Goal: Task Accomplishment & Management: Manage account settings

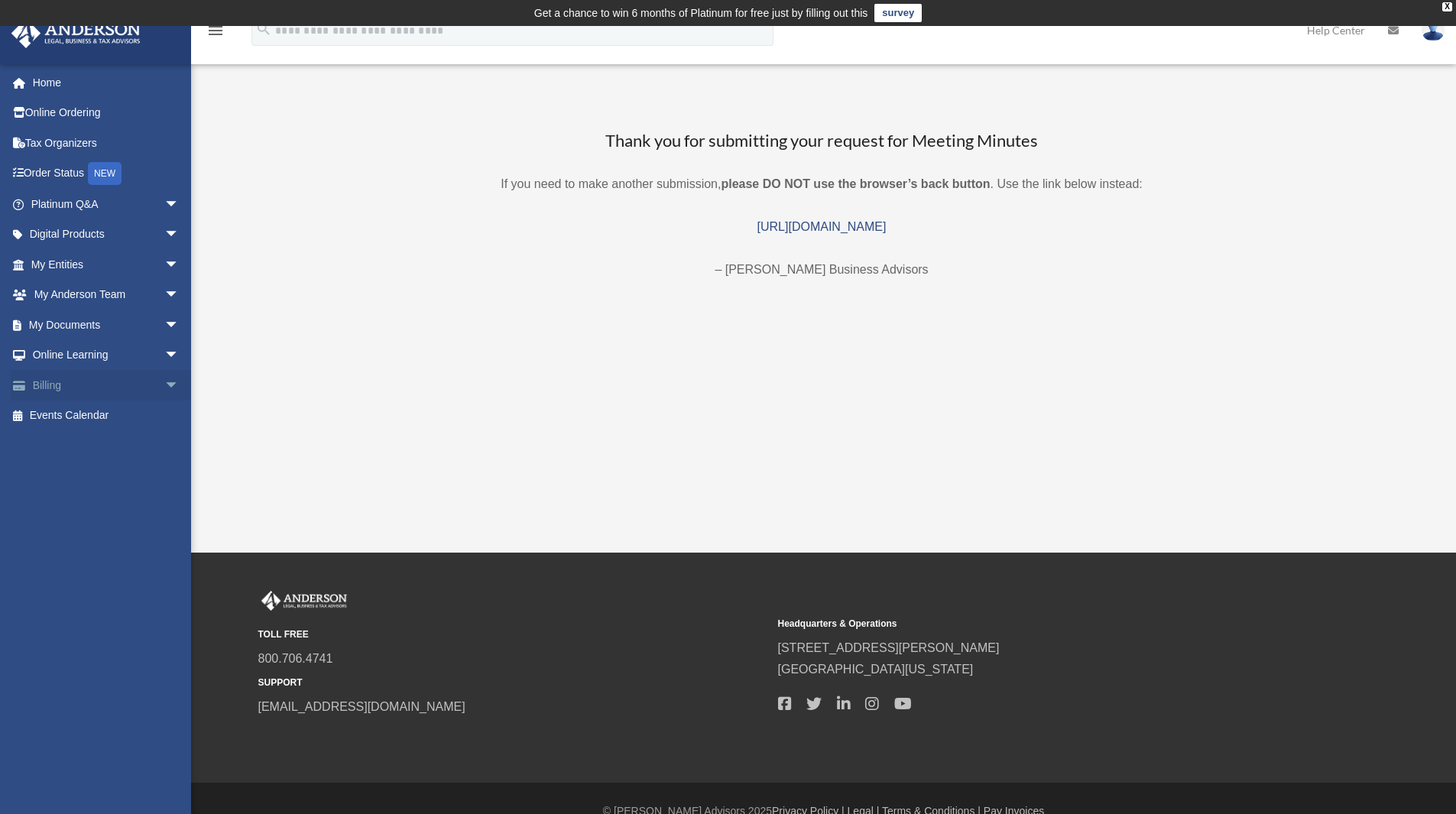
click at [164, 381] on span "arrow_drop_down" at bounding box center [179, 386] width 31 height 31
click at [135, 470] on link "Manage Payments" at bounding box center [112, 477] width 181 height 31
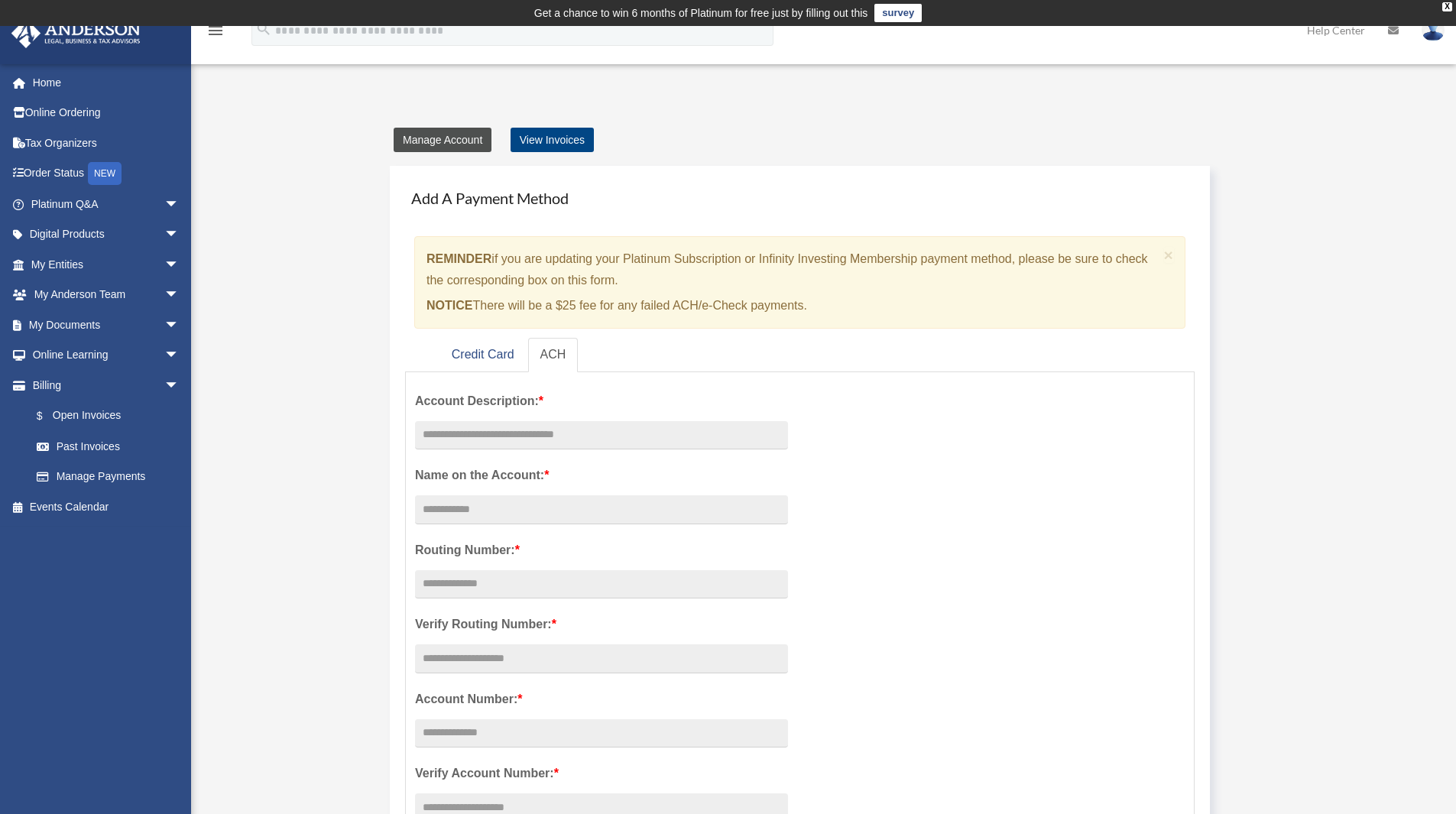
click at [424, 145] on link "Manage Account" at bounding box center [442, 140] width 98 height 25
